Goal: Task Accomplishment & Management: Use online tool/utility

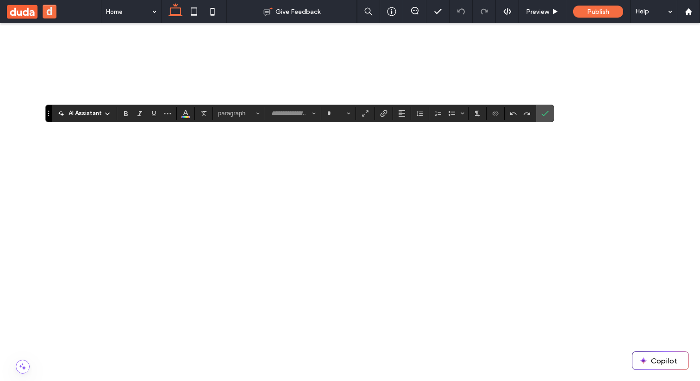
type input "*******"
type input "**"
click at [544, 112] on use "Confirm" at bounding box center [544, 114] width 7 height 6
